Goal: Information Seeking & Learning: Learn about a topic

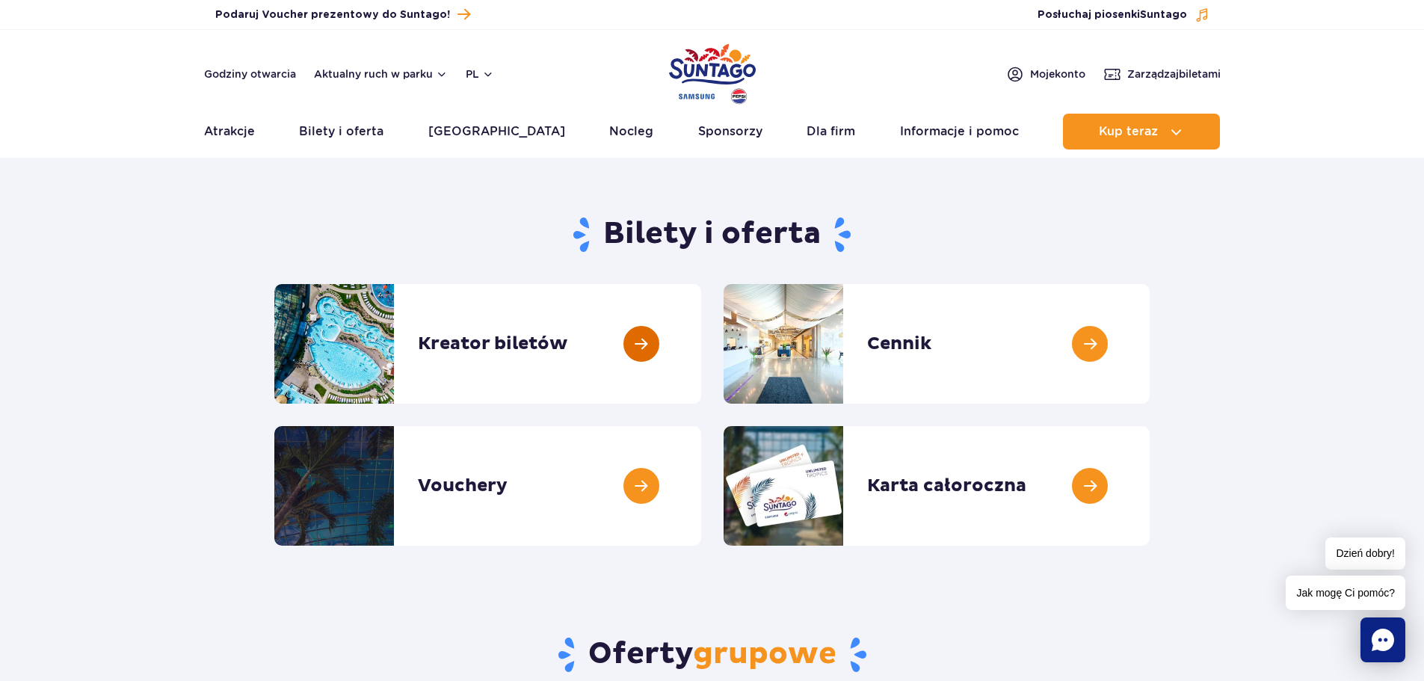
click at [701, 348] on link at bounding box center [701, 344] width 0 height 120
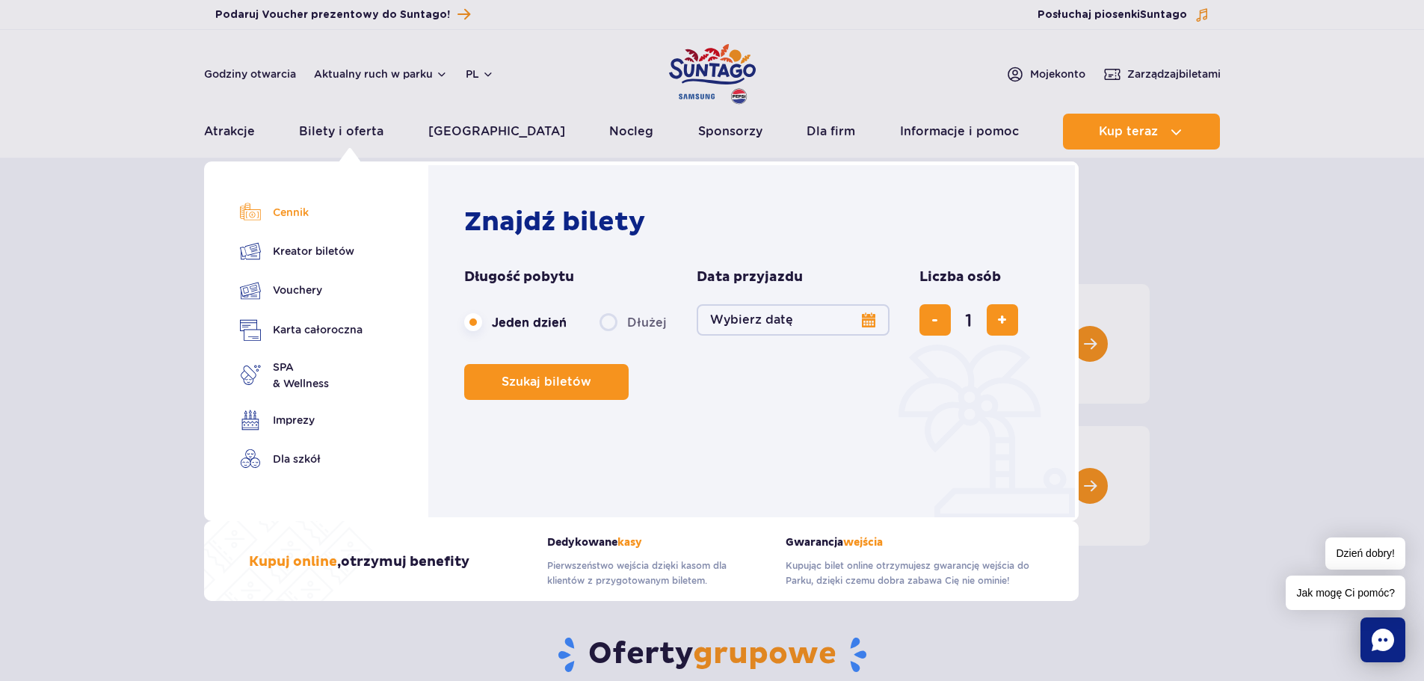
click at [287, 208] on link "Cennik" at bounding box center [301, 212] width 123 height 21
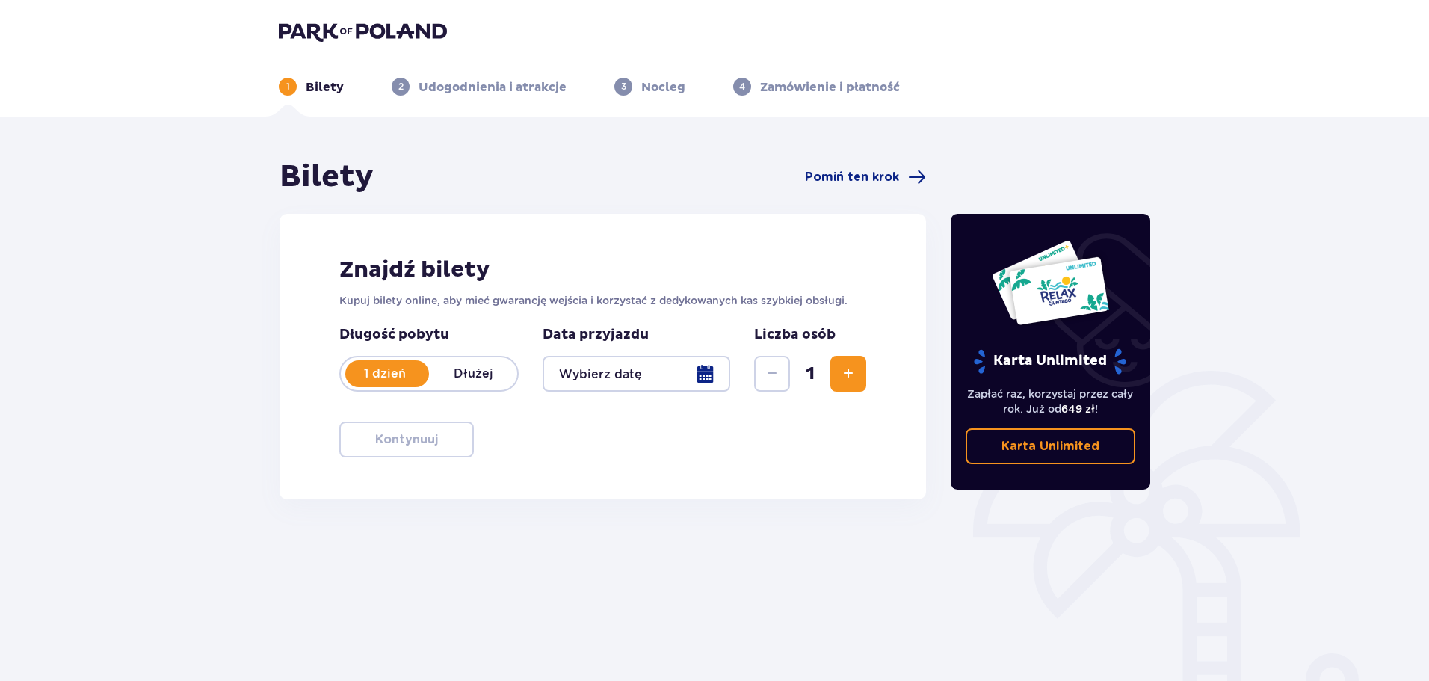
click at [687, 377] on div at bounding box center [637, 374] width 188 height 36
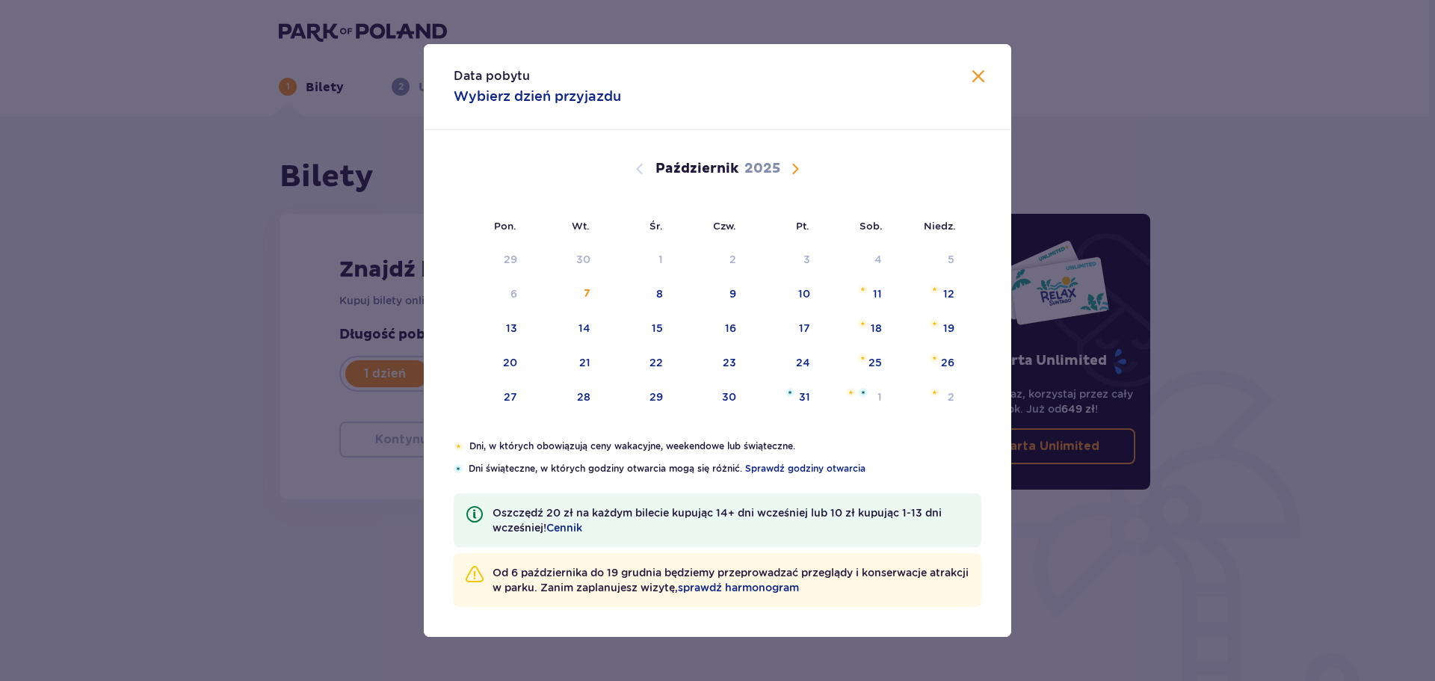
click at [975, 75] on span "Zamknij" at bounding box center [979, 77] width 18 height 18
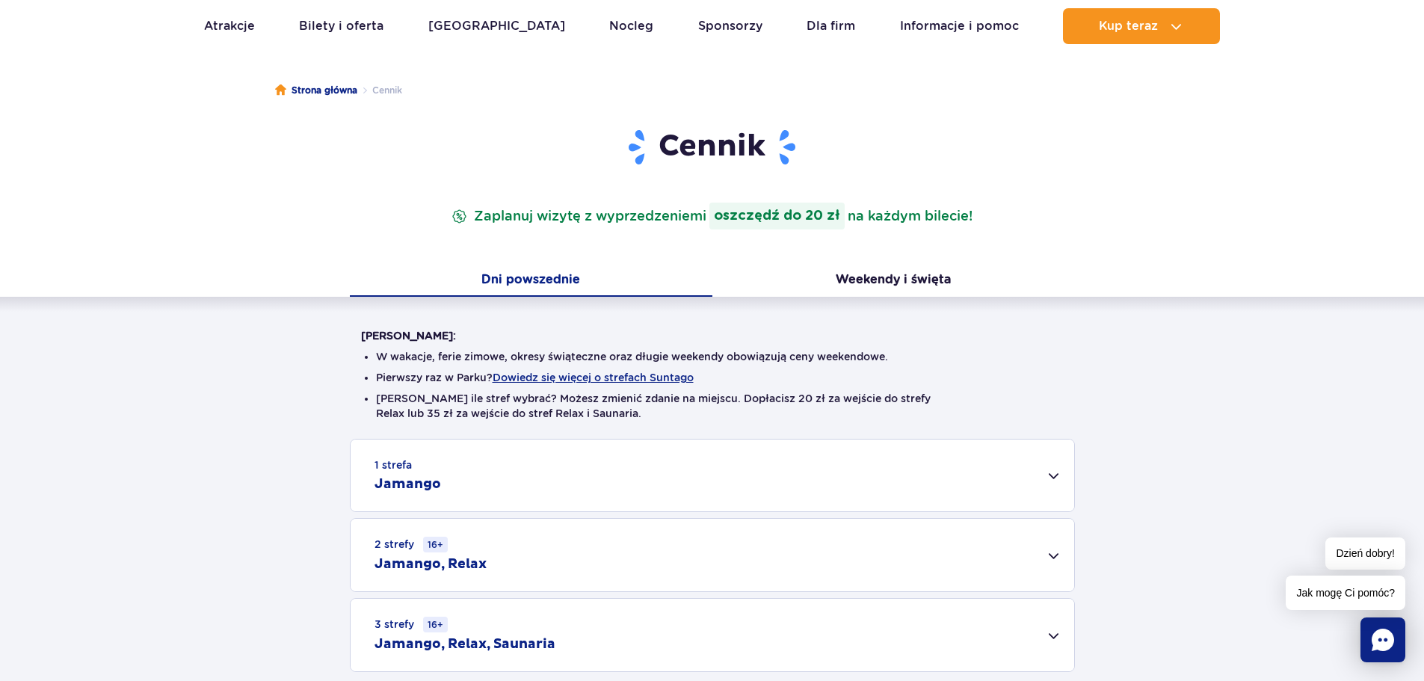
scroll to position [150, 0]
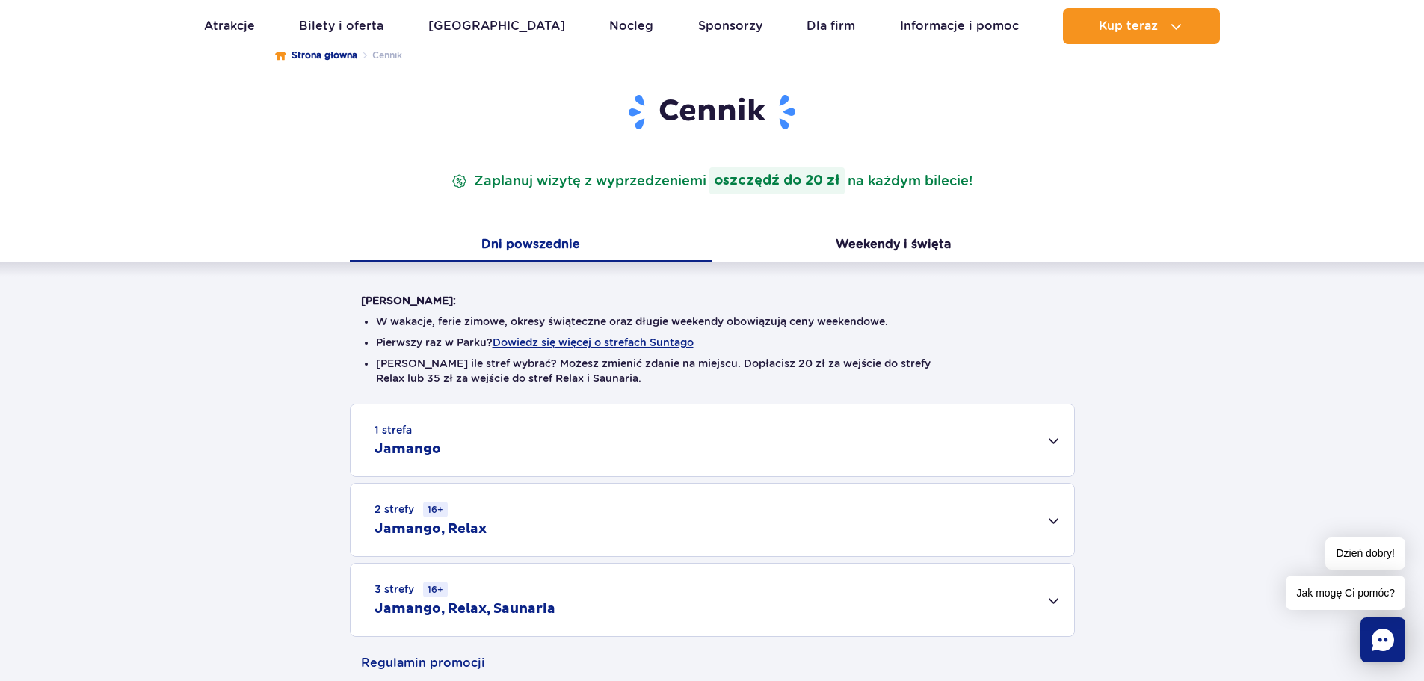
click at [1031, 440] on div "1 strefa Jamango" at bounding box center [713, 440] width 724 height 72
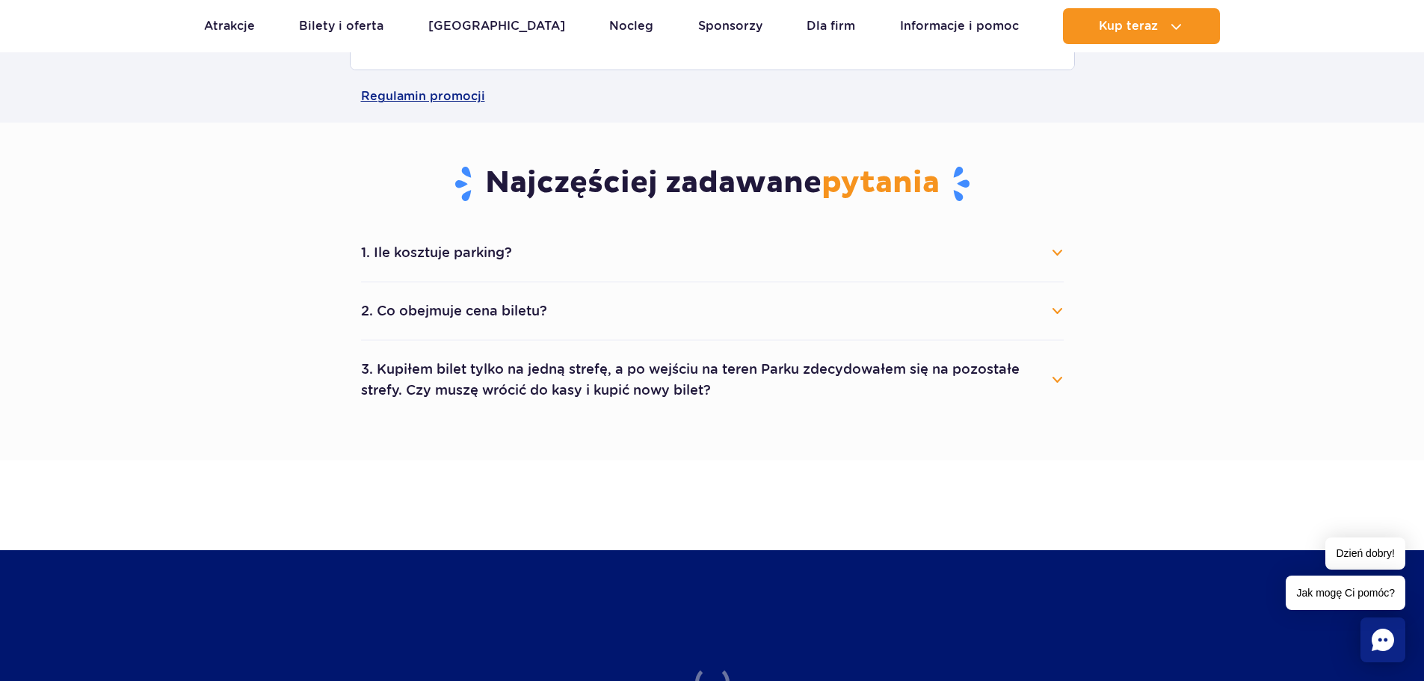
scroll to position [1271, 0]
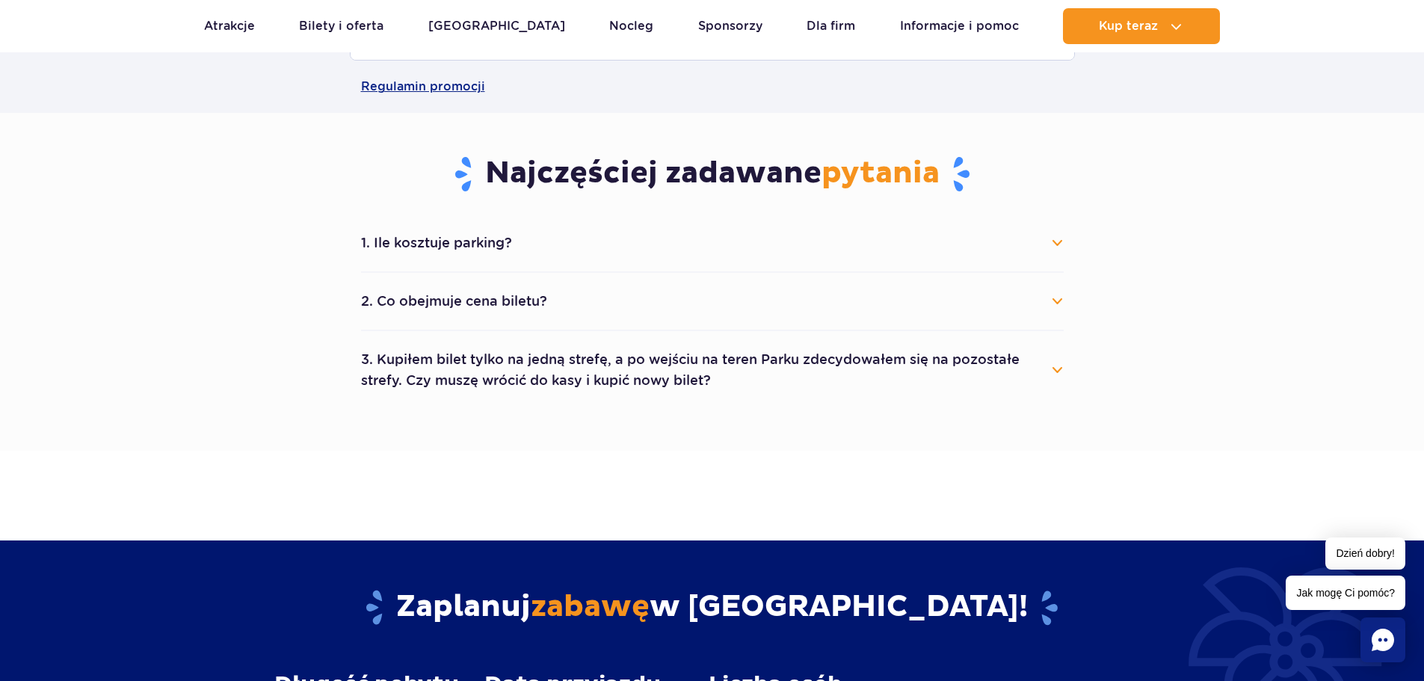
click at [484, 298] on button "2. Co obejmuje cena biletu?" at bounding box center [712, 301] width 703 height 33
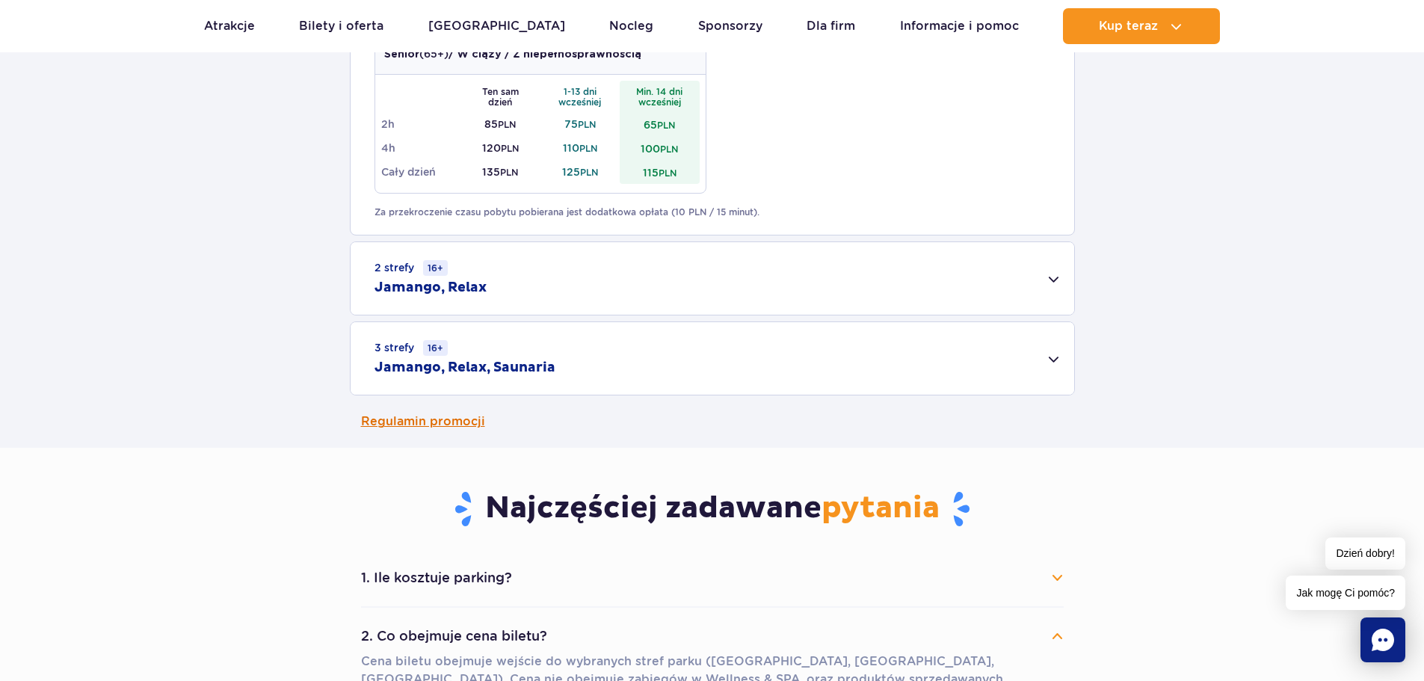
scroll to position [897, 0]
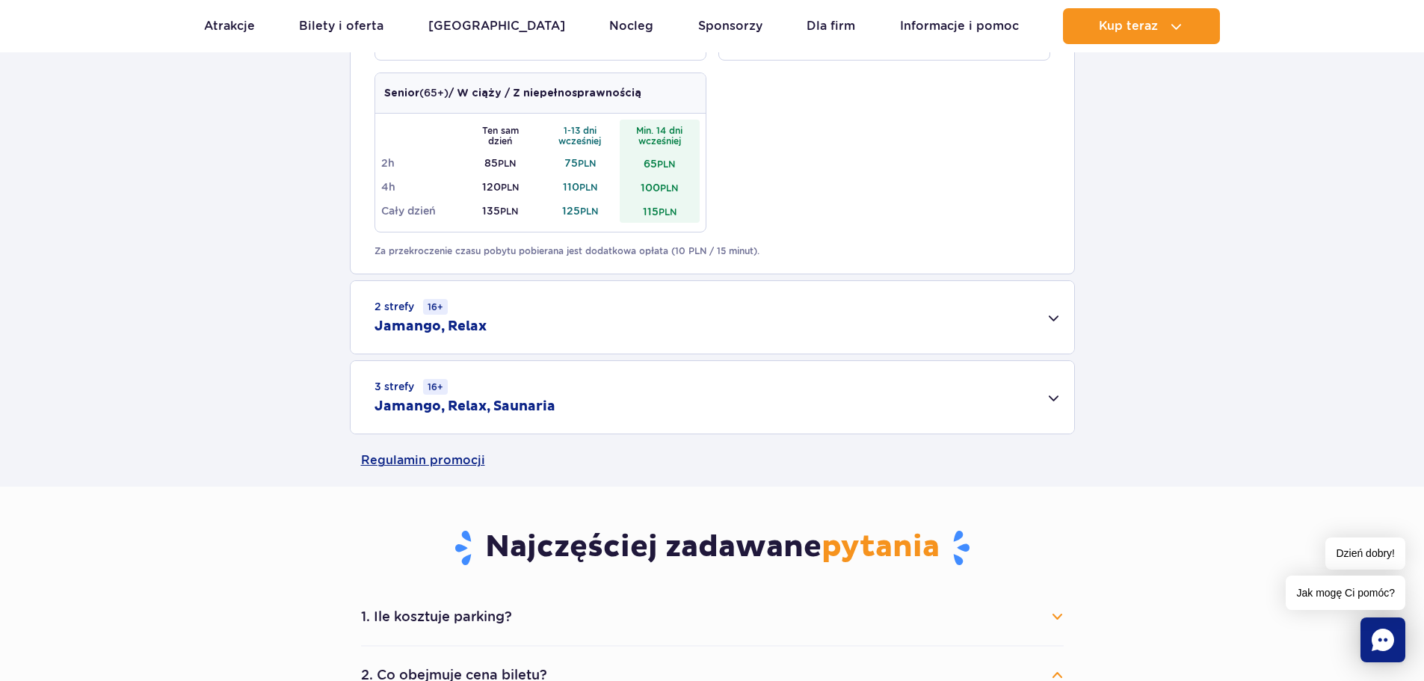
click at [568, 322] on div "2 strefy 16+ Jamango, Relax" at bounding box center [713, 317] width 724 height 73
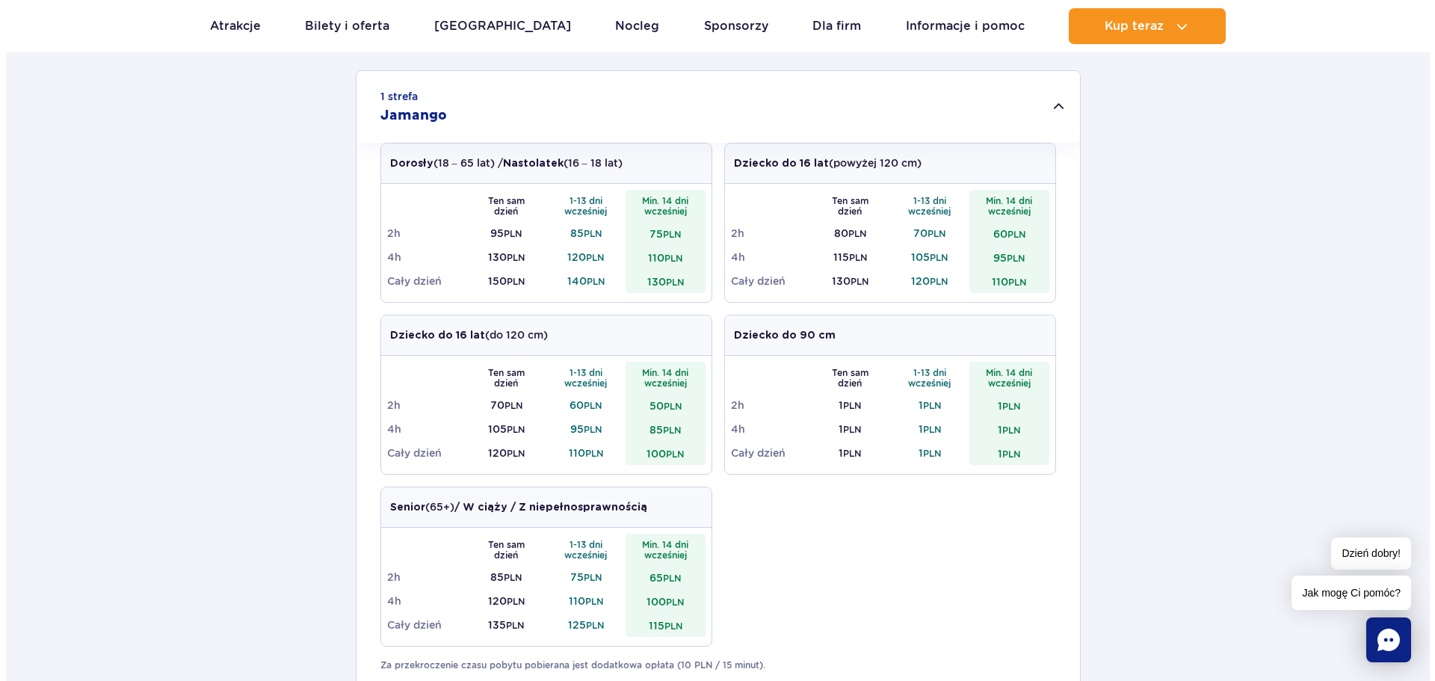
scroll to position [374, 0]
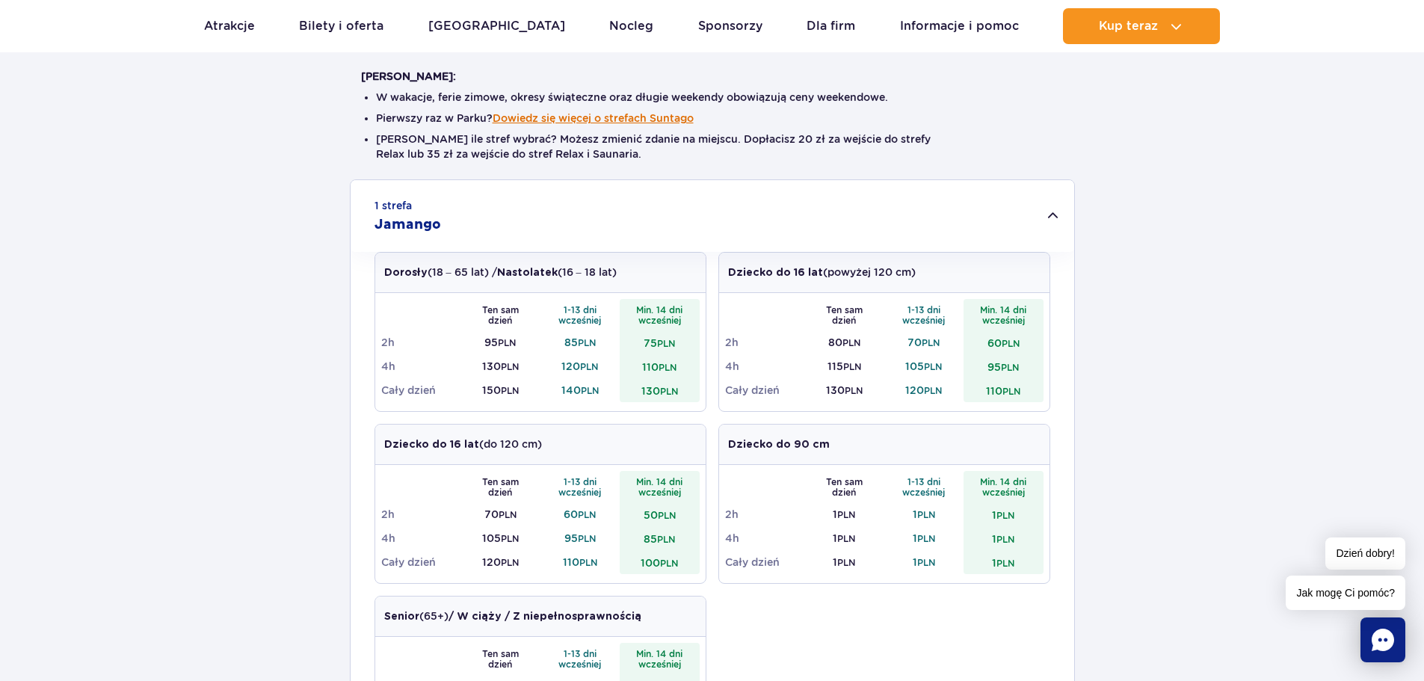
drag, startPoint x: 625, startPoint y: 118, endPoint x: 591, endPoint y: 119, distance: 33.6
click at [591, 119] on button "Dowiedz się więcej o strefach Suntago" at bounding box center [593, 118] width 201 height 12
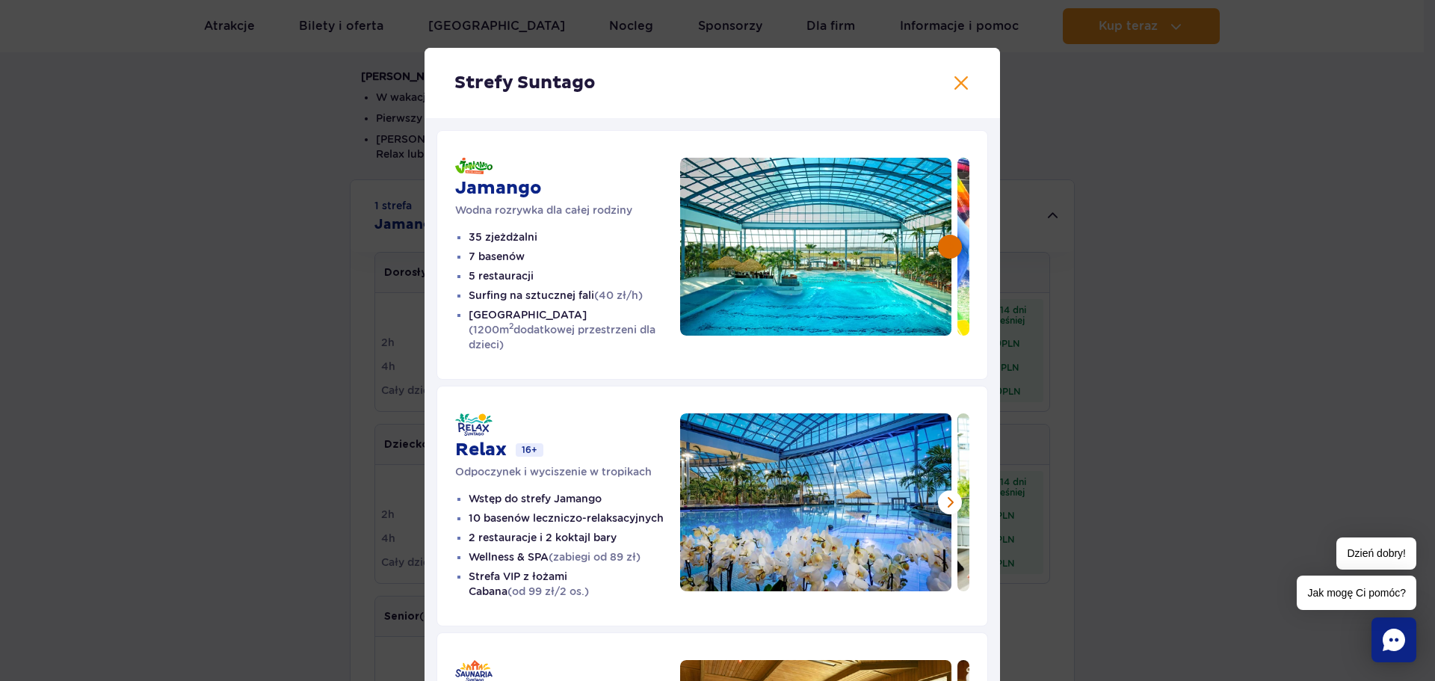
click at [943, 248] on button at bounding box center [950, 247] width 24 height 24
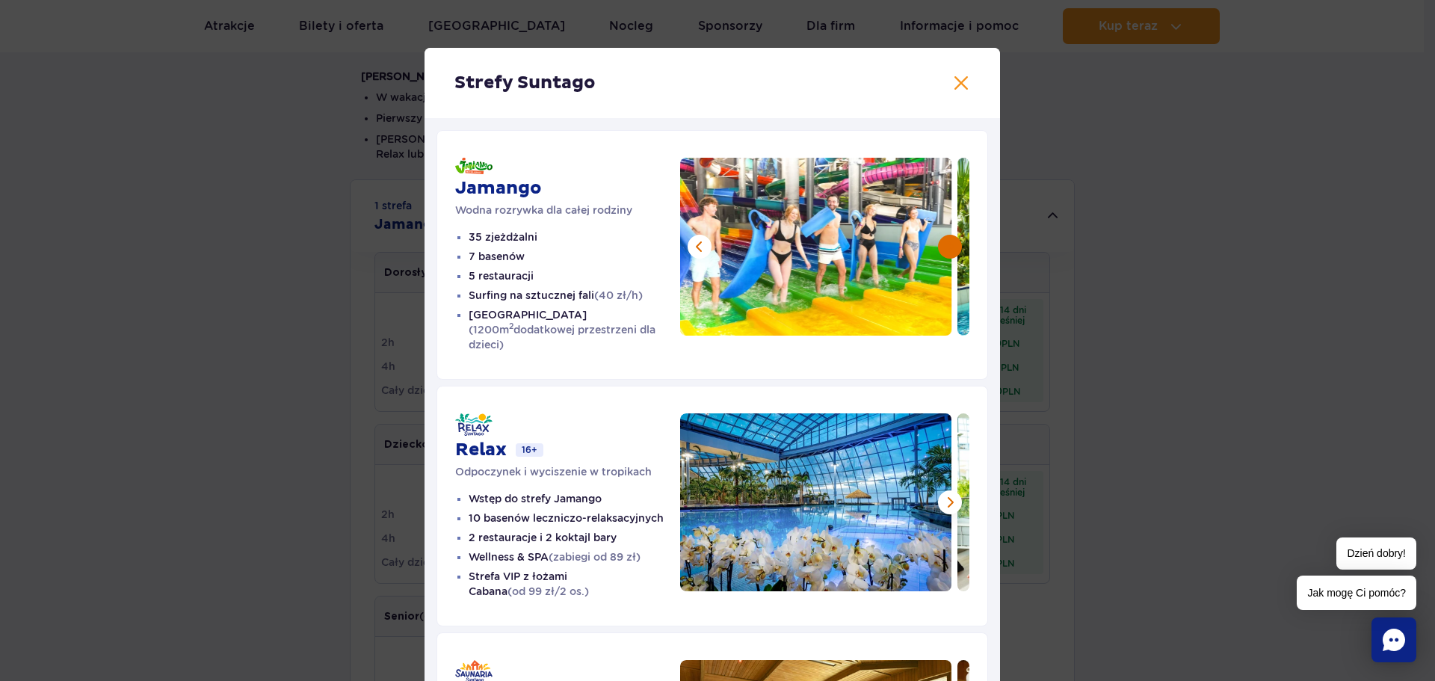
click at [942, 248] on button at bounding box center [950, 247] width 24 height 24
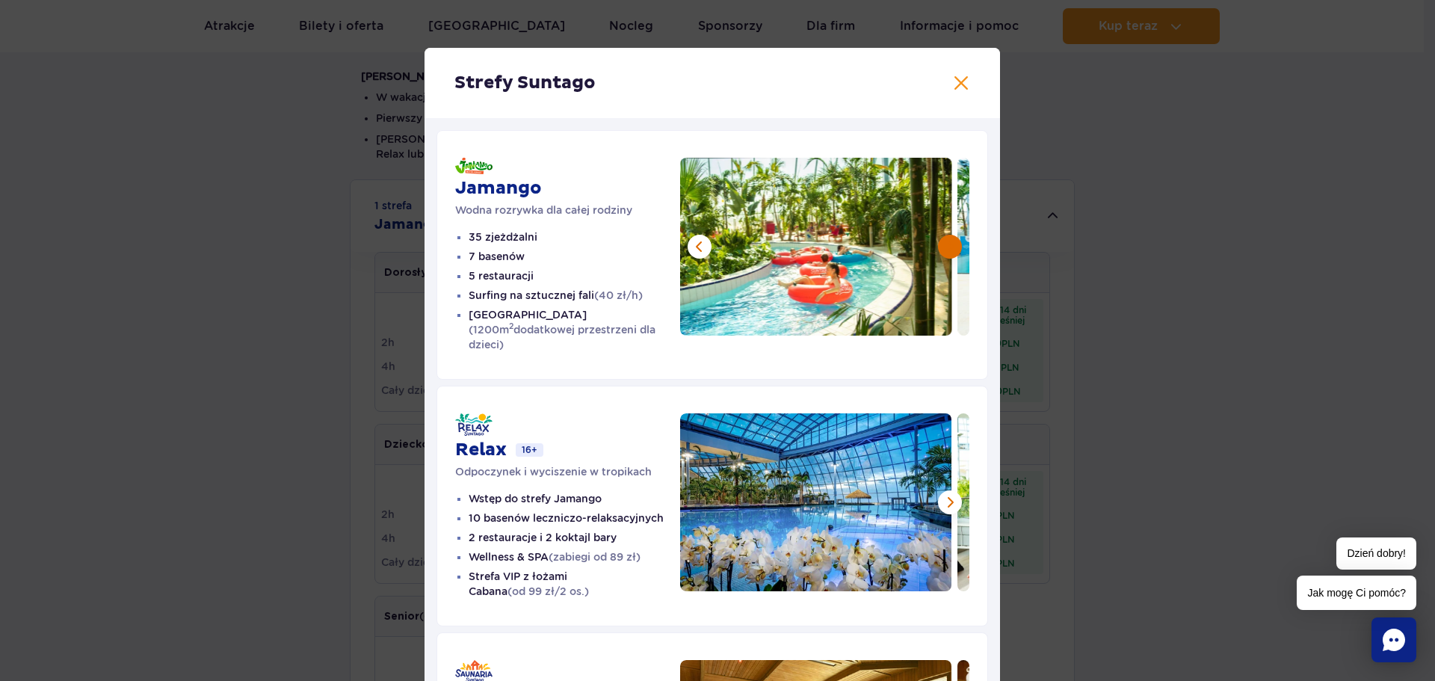
click at [942, 249] on button at bounding box center [950, 247] width 24 height 24
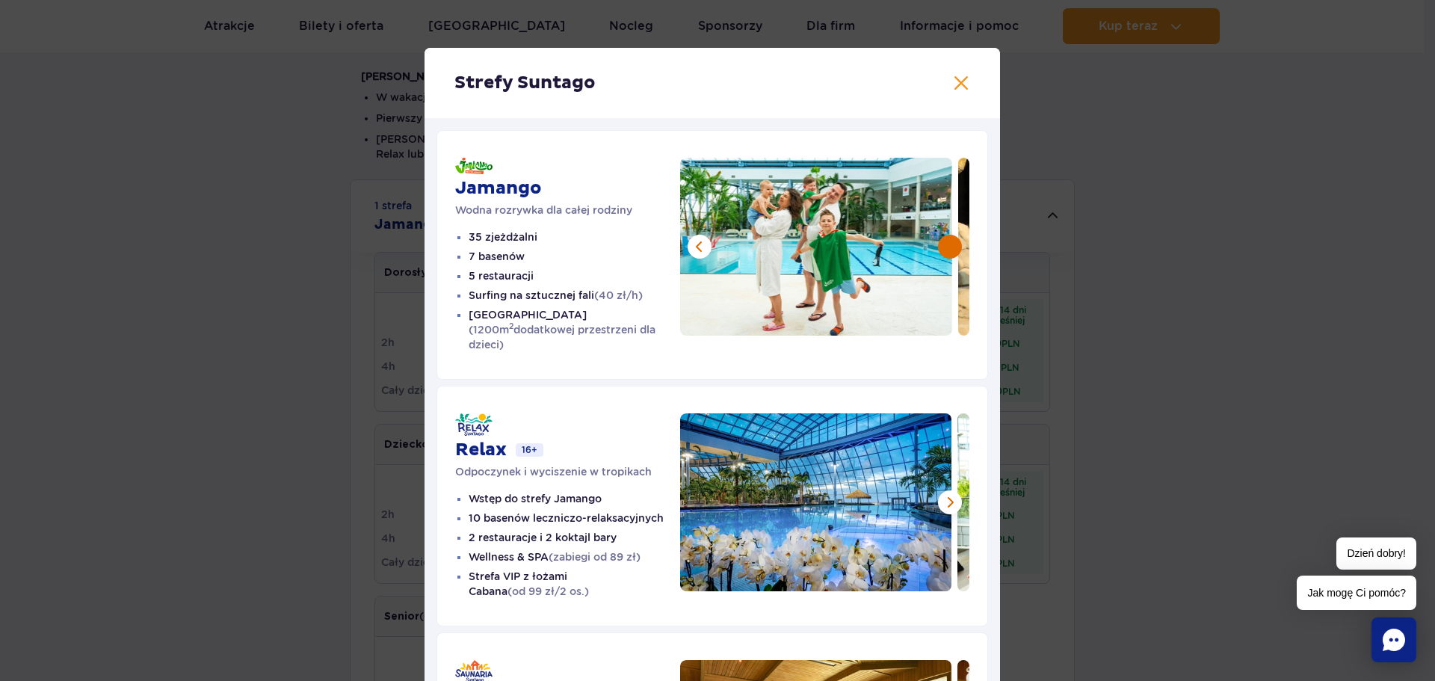
click at [942, 249] on button at bounding box center [950, 247] width 24 height 24
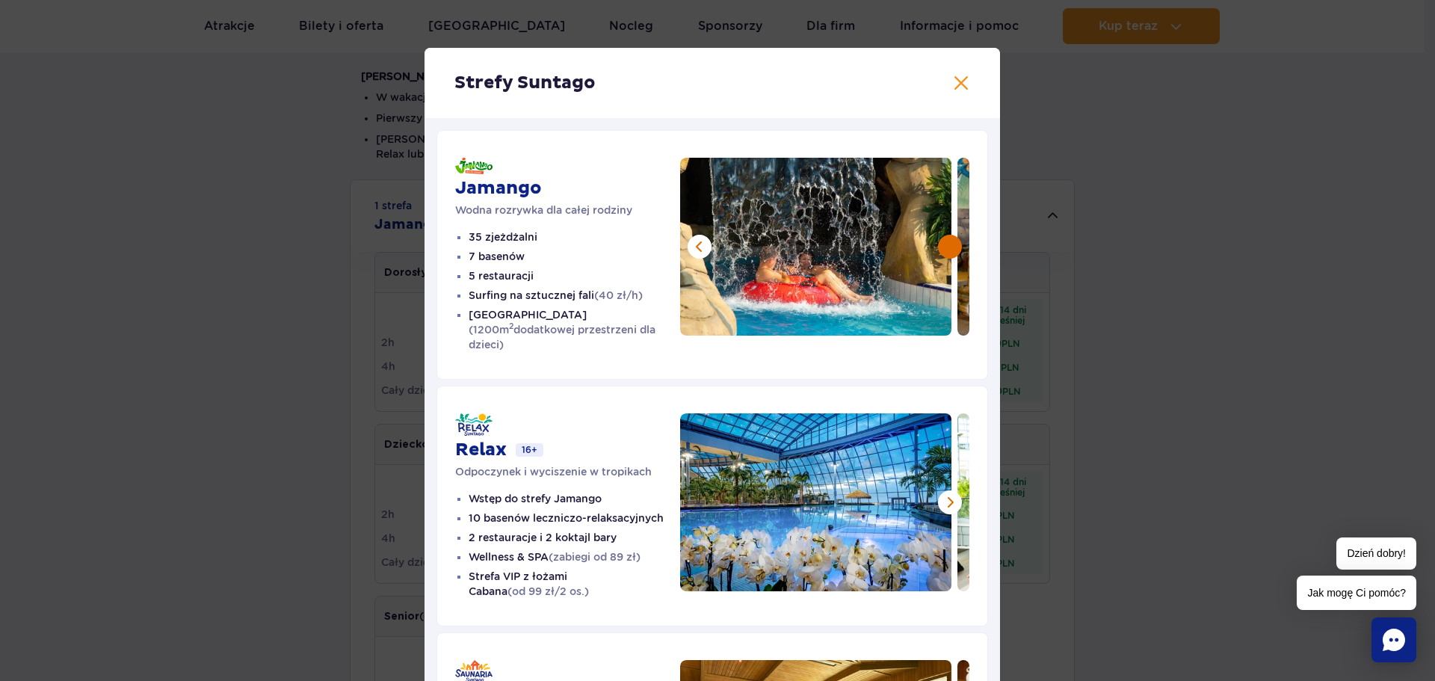
click at [942, 249] on button at bounding box center [950, 247] width 24 height 24
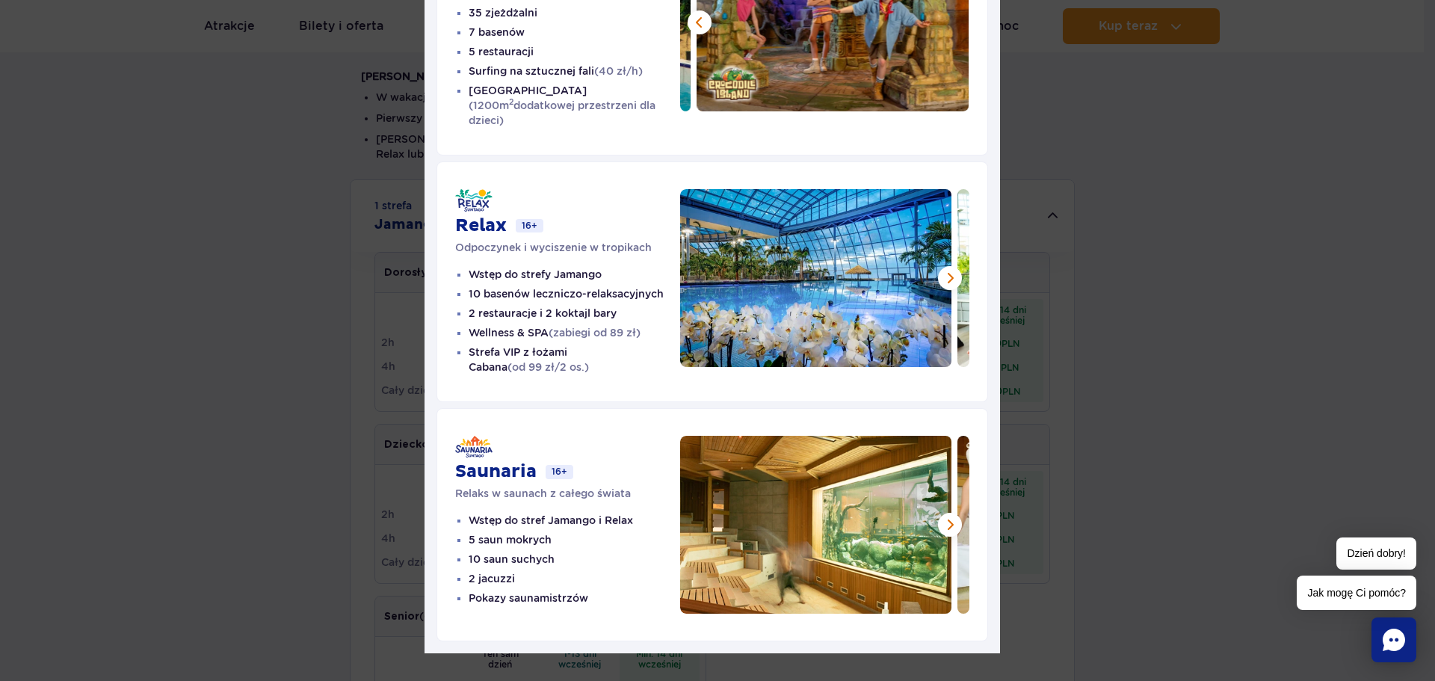
scroll to position [150, 0]
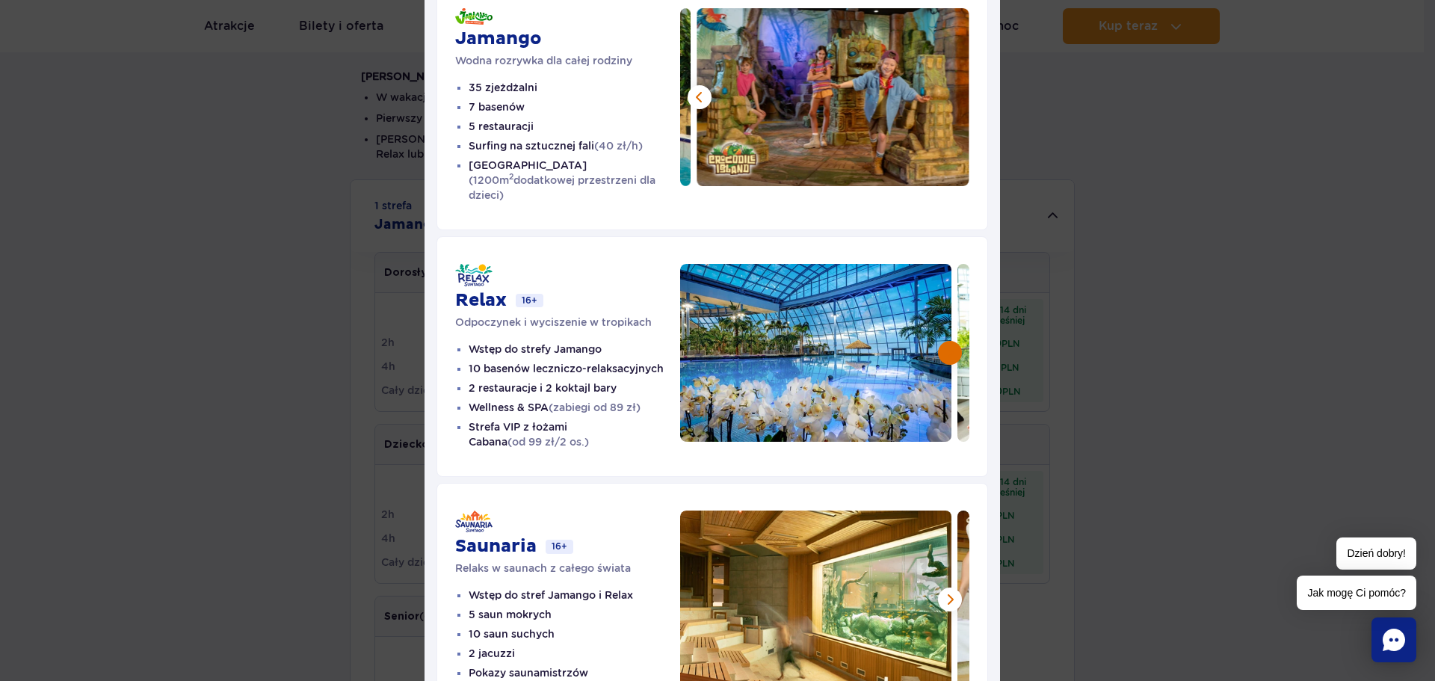
click at [939, 341] on button at bounding box center [950, 353] width 24 height 24
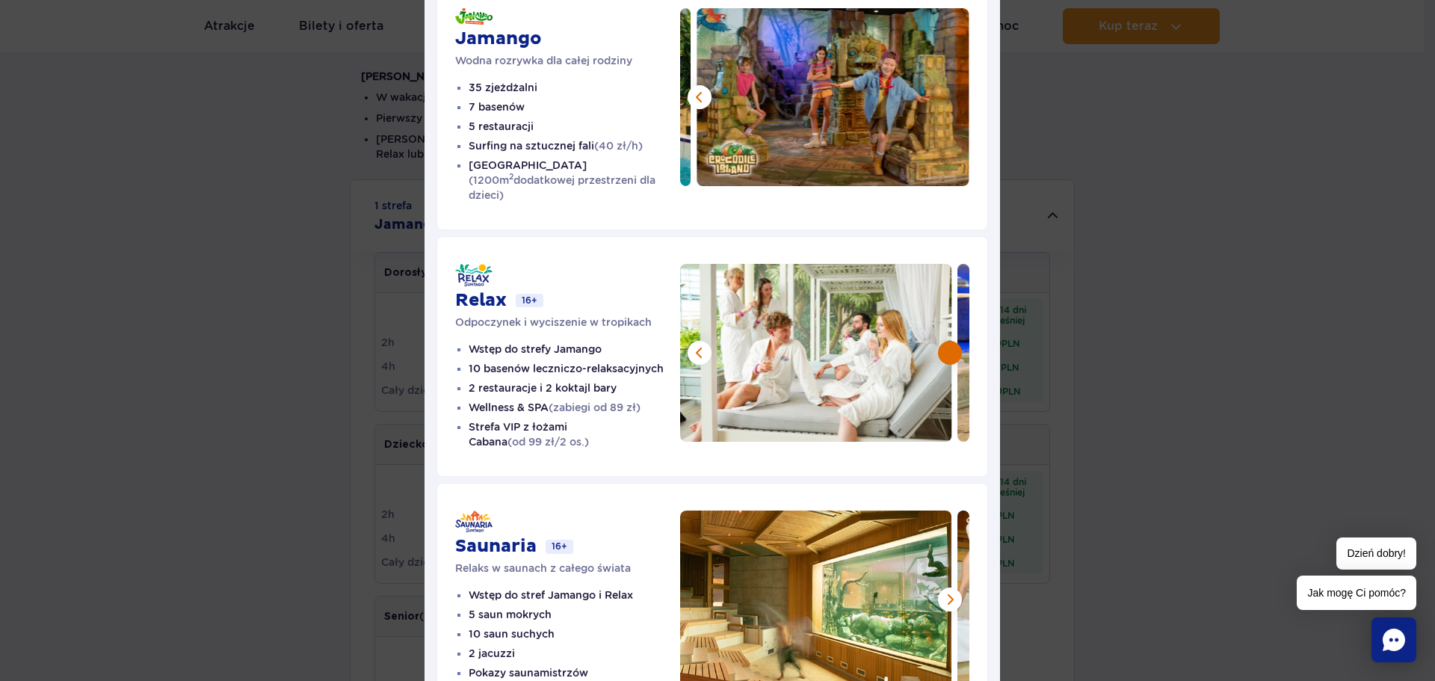
click at [939, 341] on button at bounding box center [950, 353] width 24 height 24
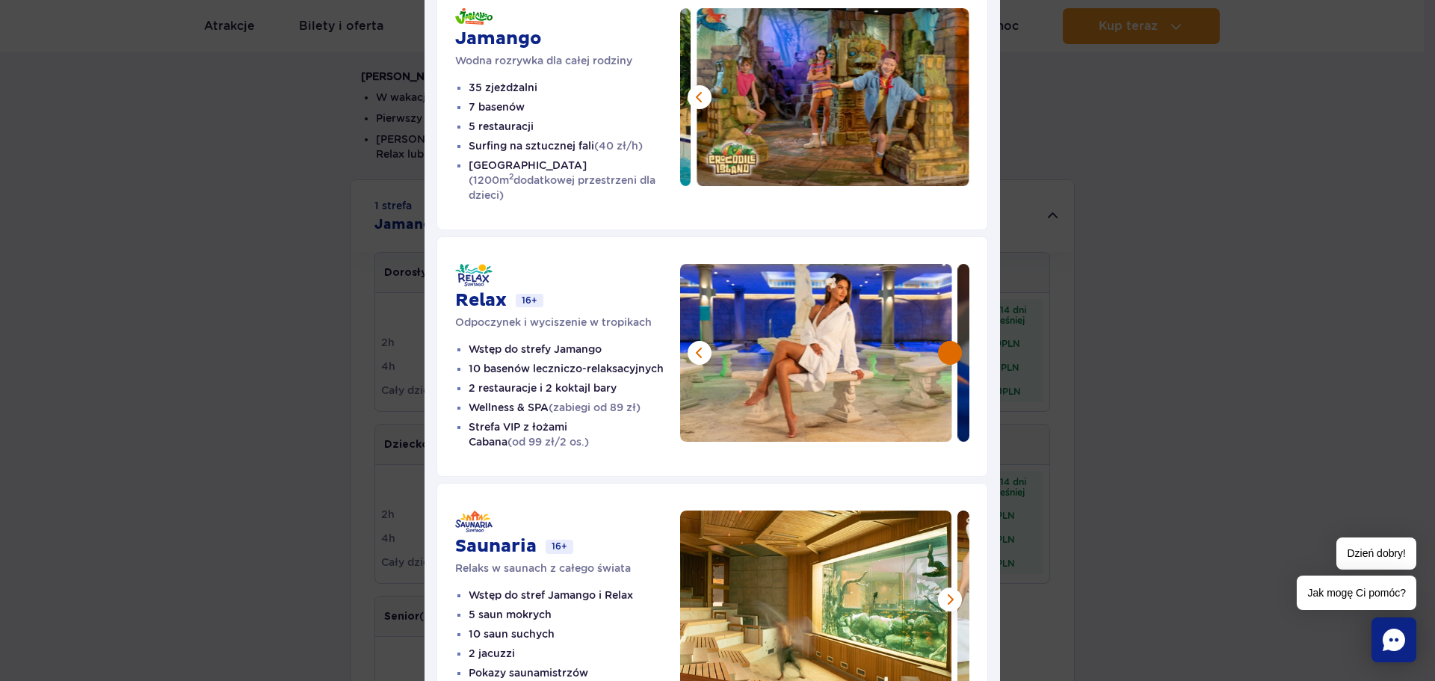
click at [939, 341] on button at bounding box center [950, 353] width 24 height 24
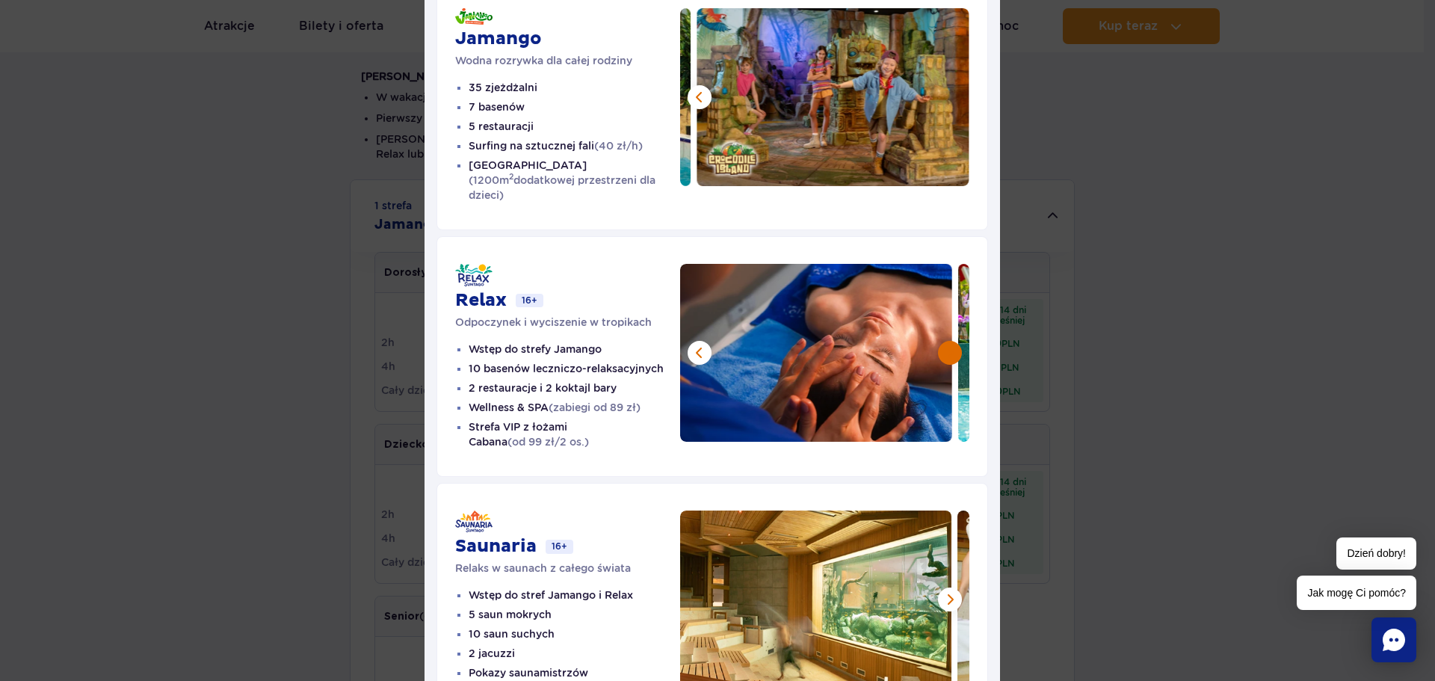
click at [939, 341] on button at bounding box center [950, 353] width 24 height 24
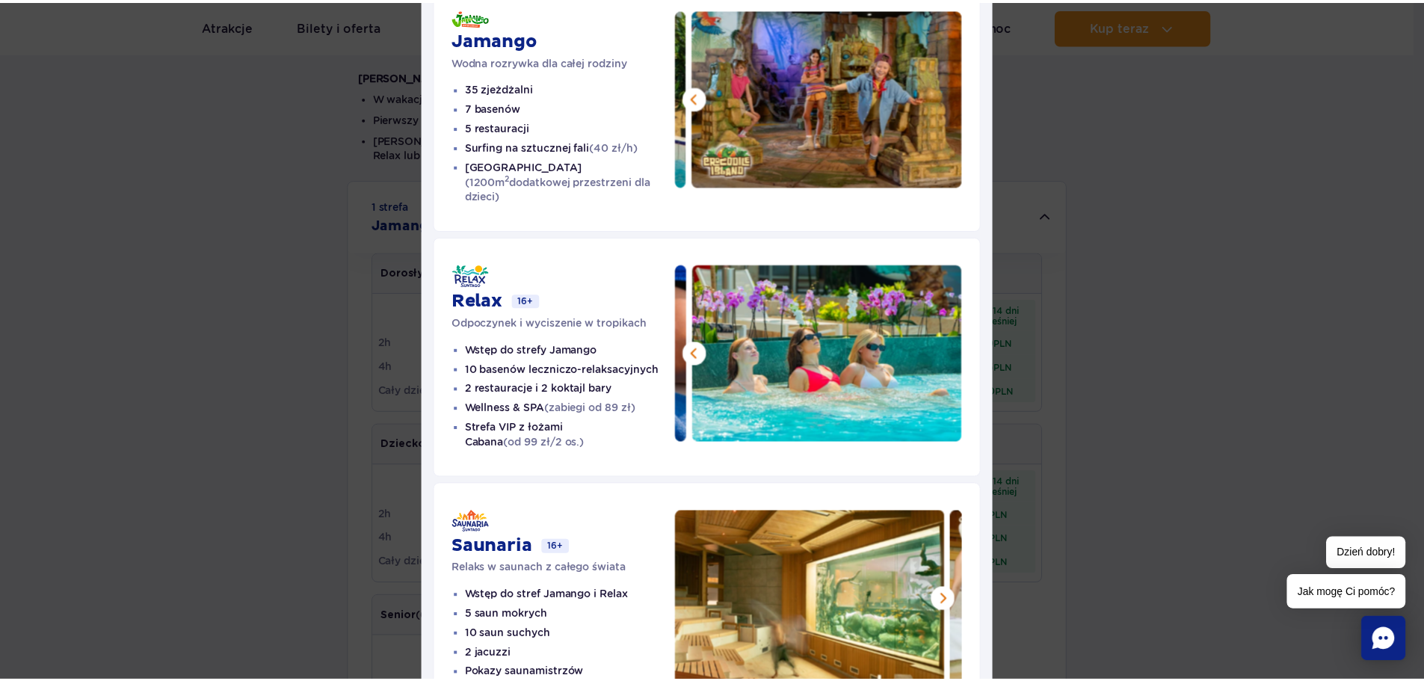
scroll to position [0, 0]
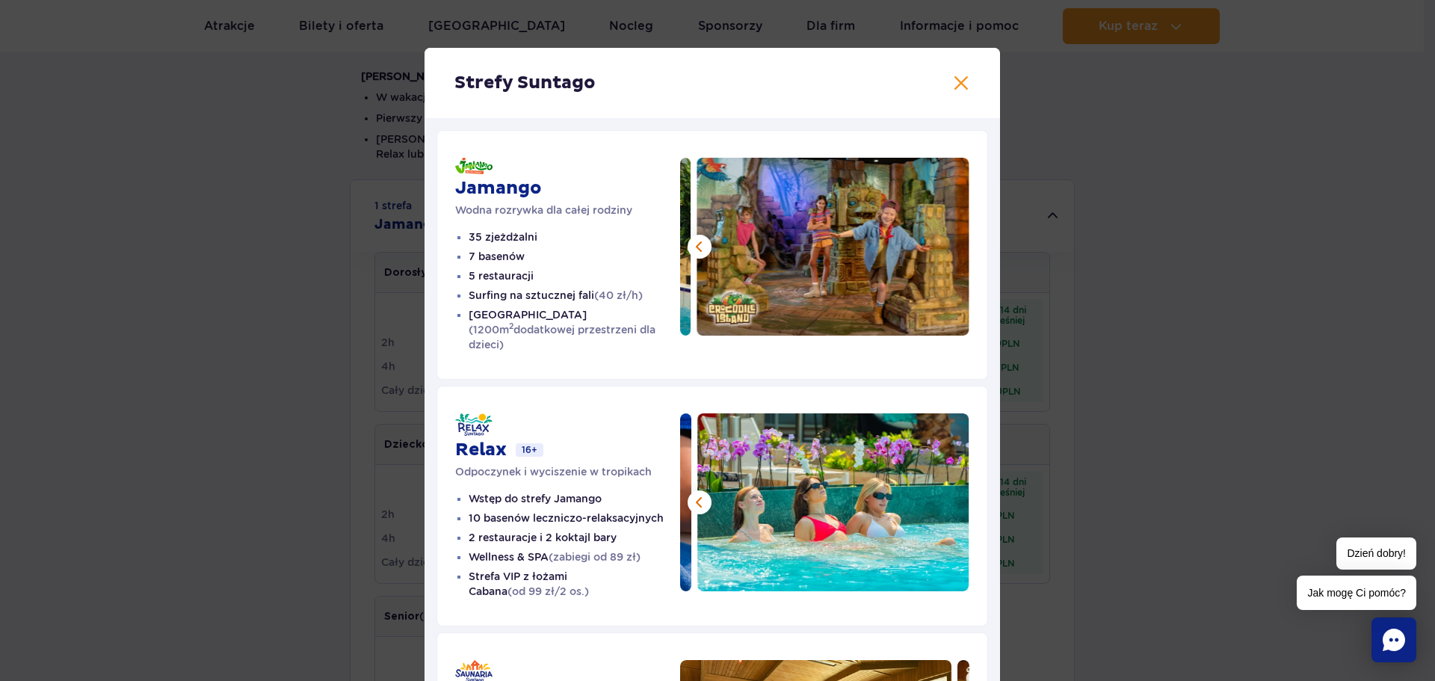
click at [957, 69] on div "Strefy Suntago" at bounding box center [713, 83] width 576 height 70
click at [953, 80] on button at bounding box center [961, 83] width 18 height 18
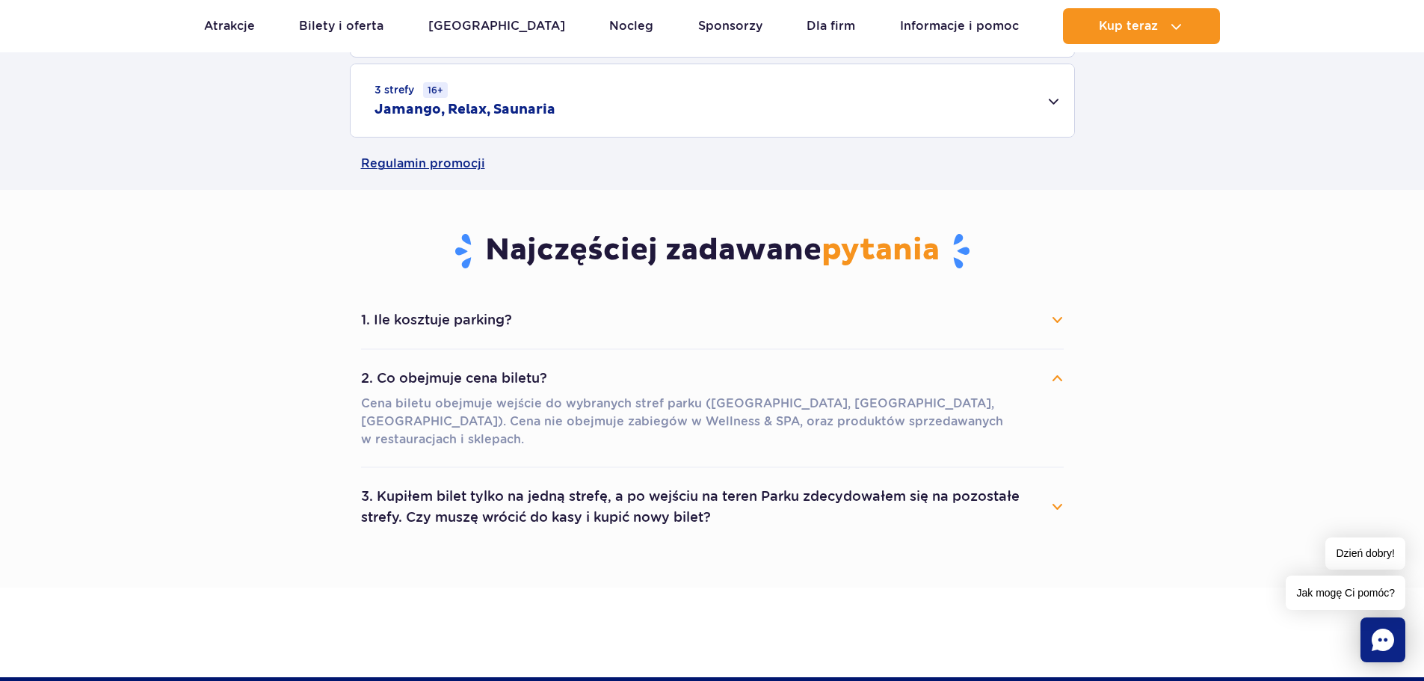
scroll to position [1495, 0]
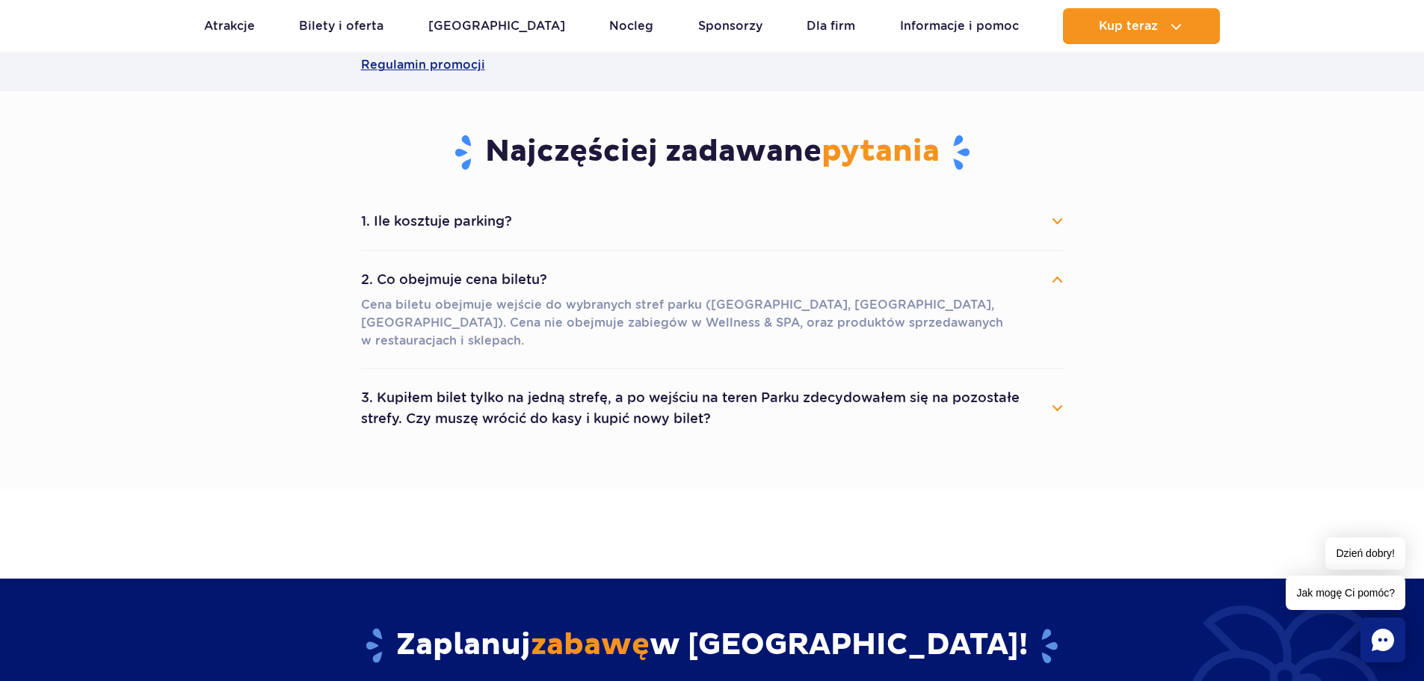
click at [514, 224] on button "1. Ile kosztuje parking?" at bounding box center [712, 221] width 703 height 33
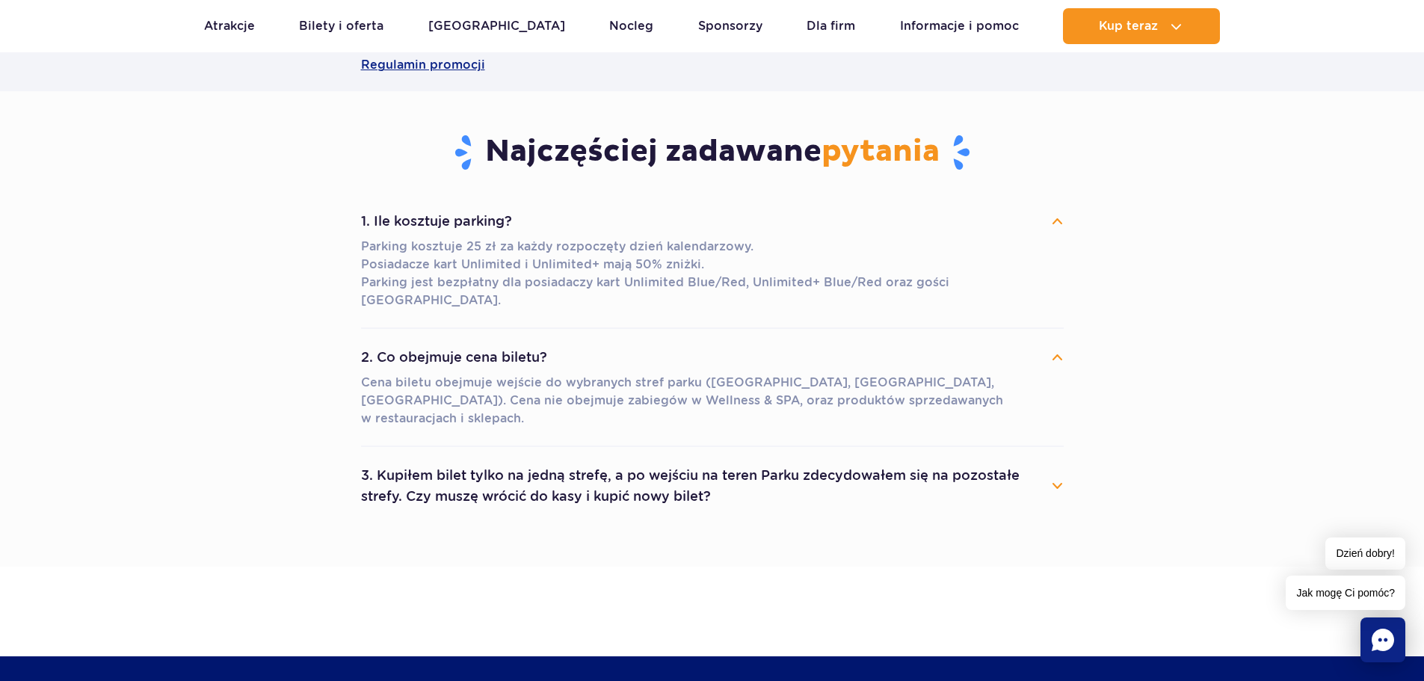
click at [562, 289] on p "Parking kosztuje 25 zł za każdy rozpoczęty dzień kalendarzowy. Posiadacze kart …" at bounding box center [712, 274] width 703 height 72
click at [806, 459] on button "3. Kupiłem bilet tylko na jedną strefę, a po wejściu na teren Parku zdecydowałe…" at bounding box center [712, 486] width 703 height 54
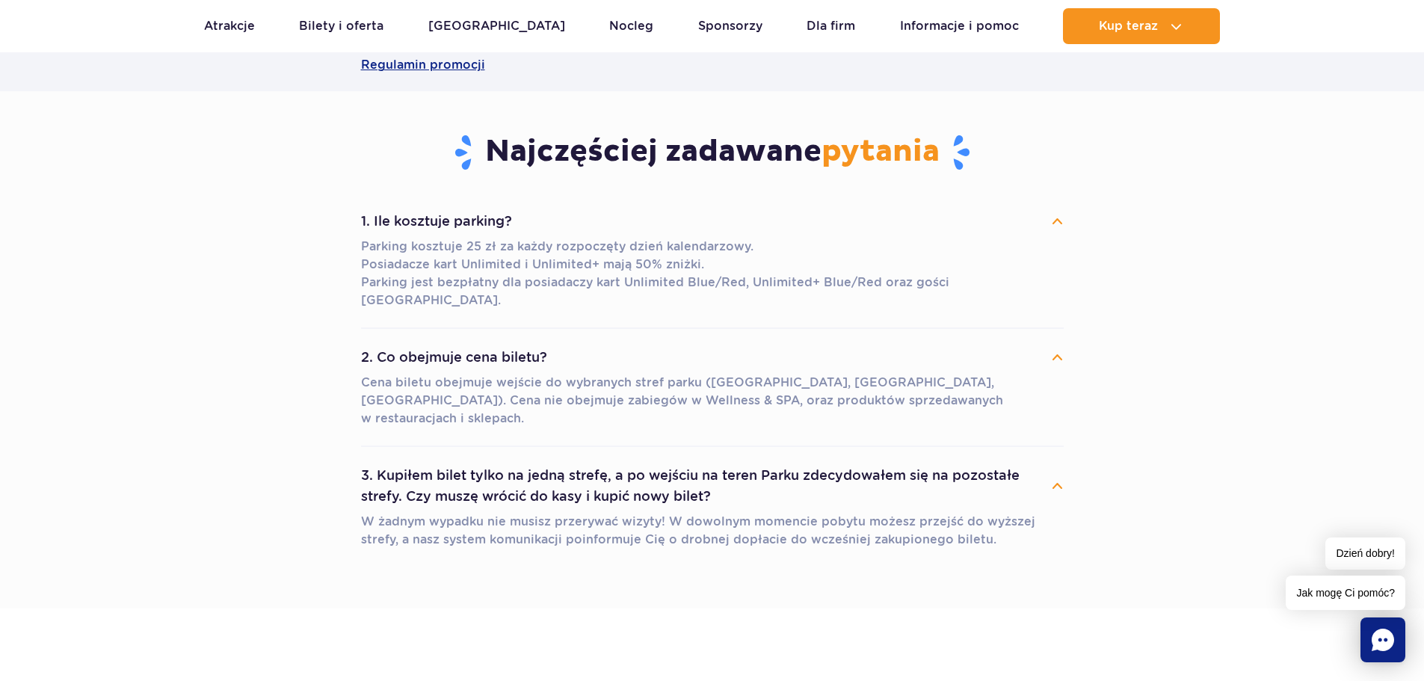
click at [806, 459] on button "3. Kupiłem bilet tylko na jedną strefę, a po wejściu na teren Parku zdecydowałe…" at bounding box center [712, 486] width 703 height 54
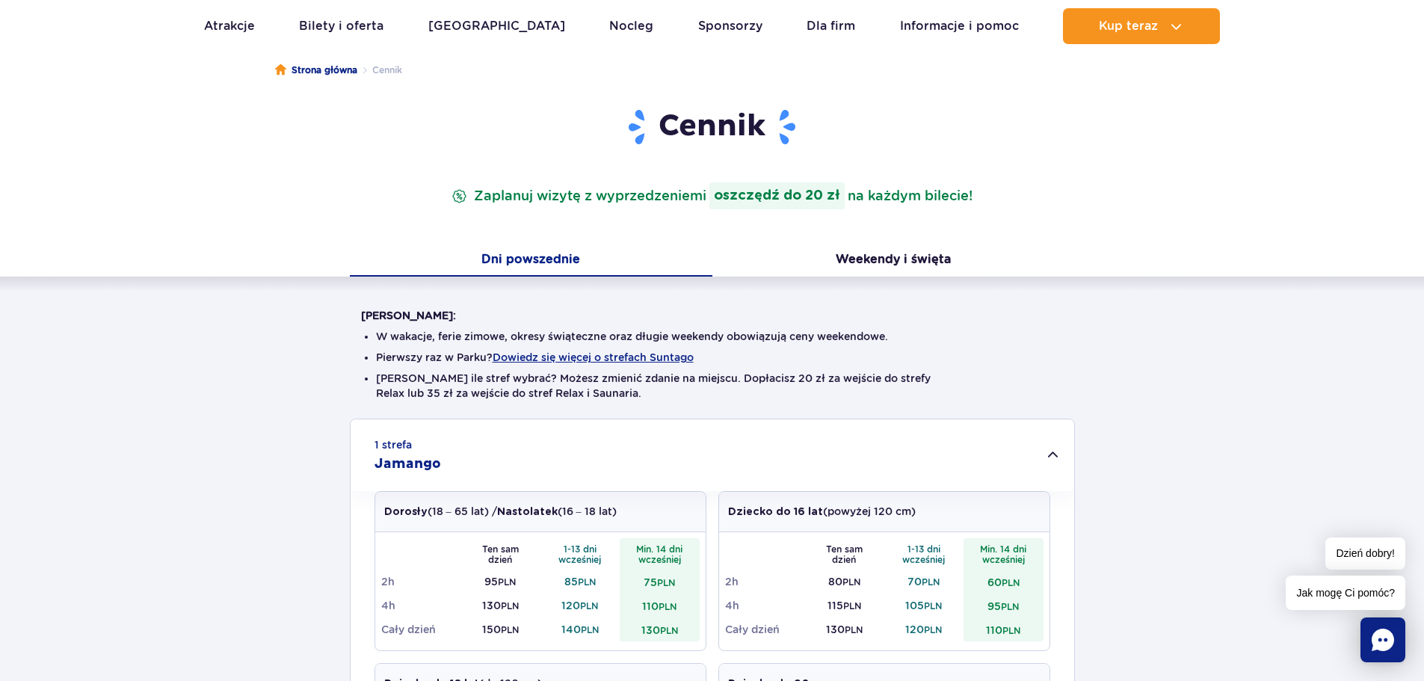
scroll to position [0, 0]
